Goal: Find specific page/section

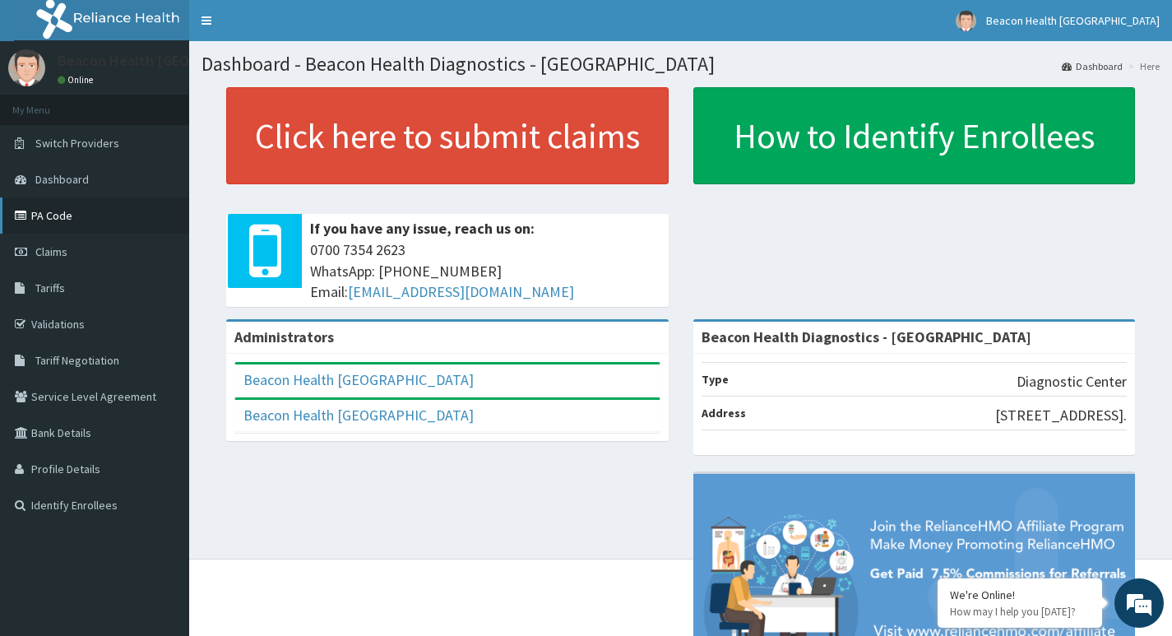
drag, startPoint x: 62, startPoint y: 217, endPoint x: 44, endPoint y: 291, distance: 76.0
click at [62, 216] on link "PA Code" at bounding box center [94, 215] width 189 height 36
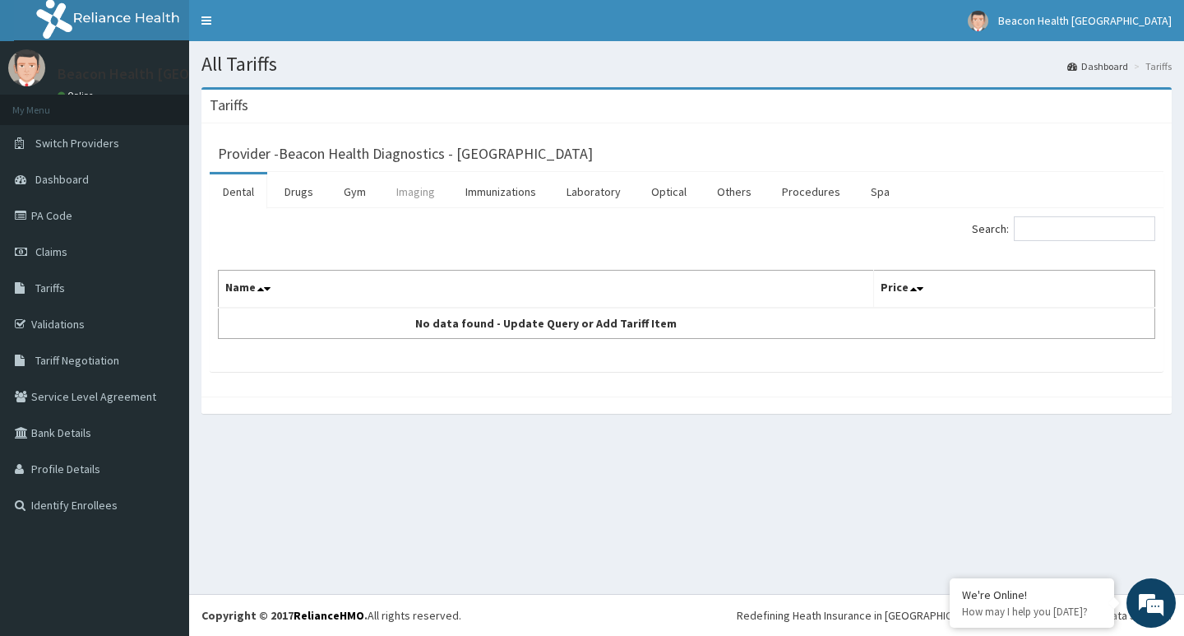
click at [406, 193] on link "Imaging" at bounding box center [415, 191] width 65 height 35
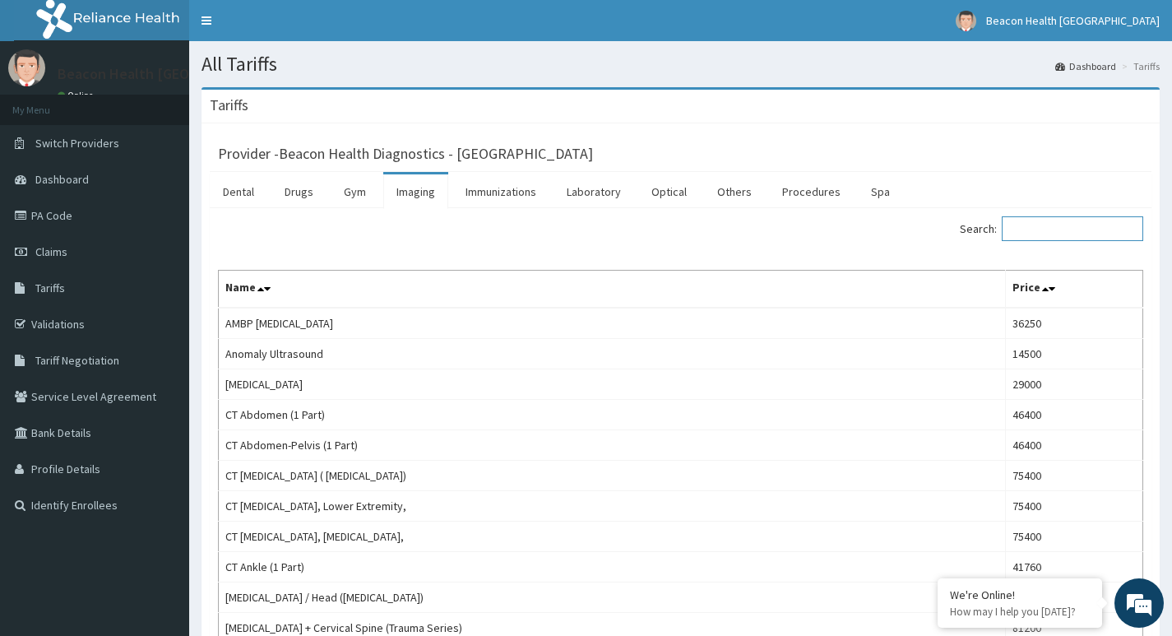
click at [1091, 227] on input "Search:" at bounding box center [1072, 228] width 141 height 25
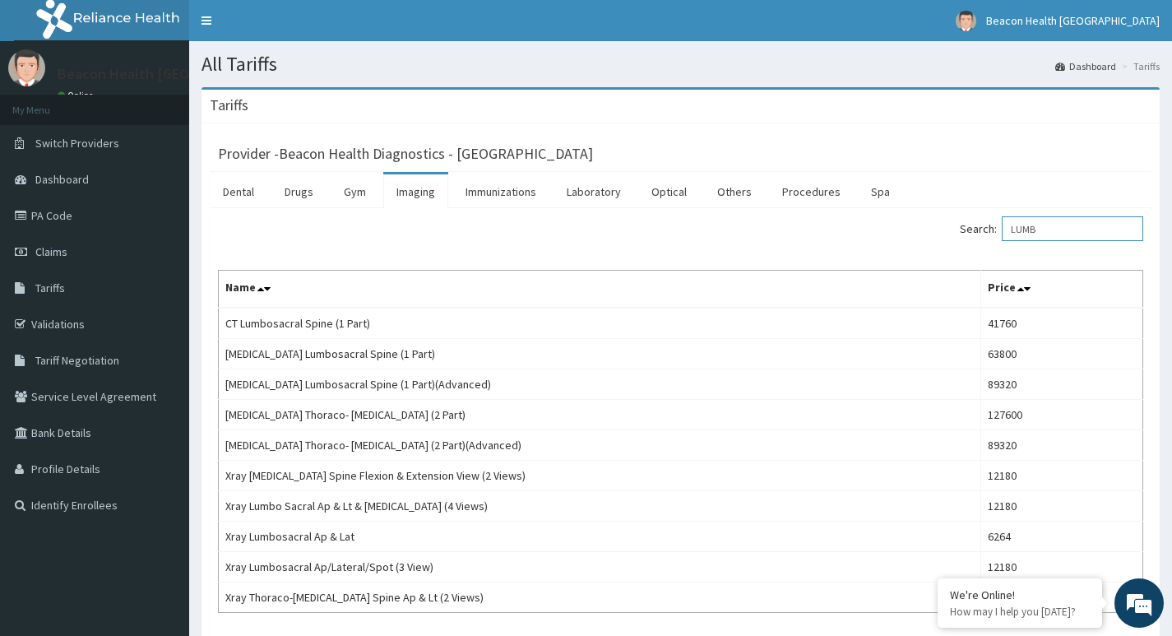
drag, startPoint x: 1072, startPoint y: 234, endPoint x: 975, endPoint y: 234, distance: 96.2
click at [975, 234] on label "Search: LUMB" at bounding box center [1051, 228] width 183 height 25
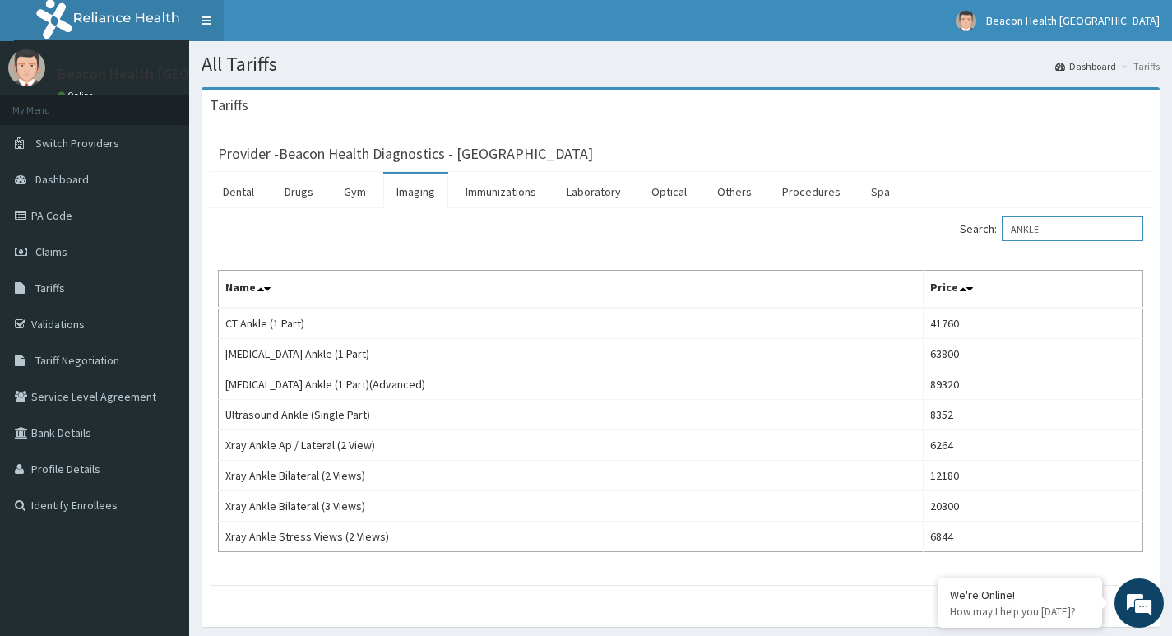
type input "ANKLE"
